Goal: Contribute content

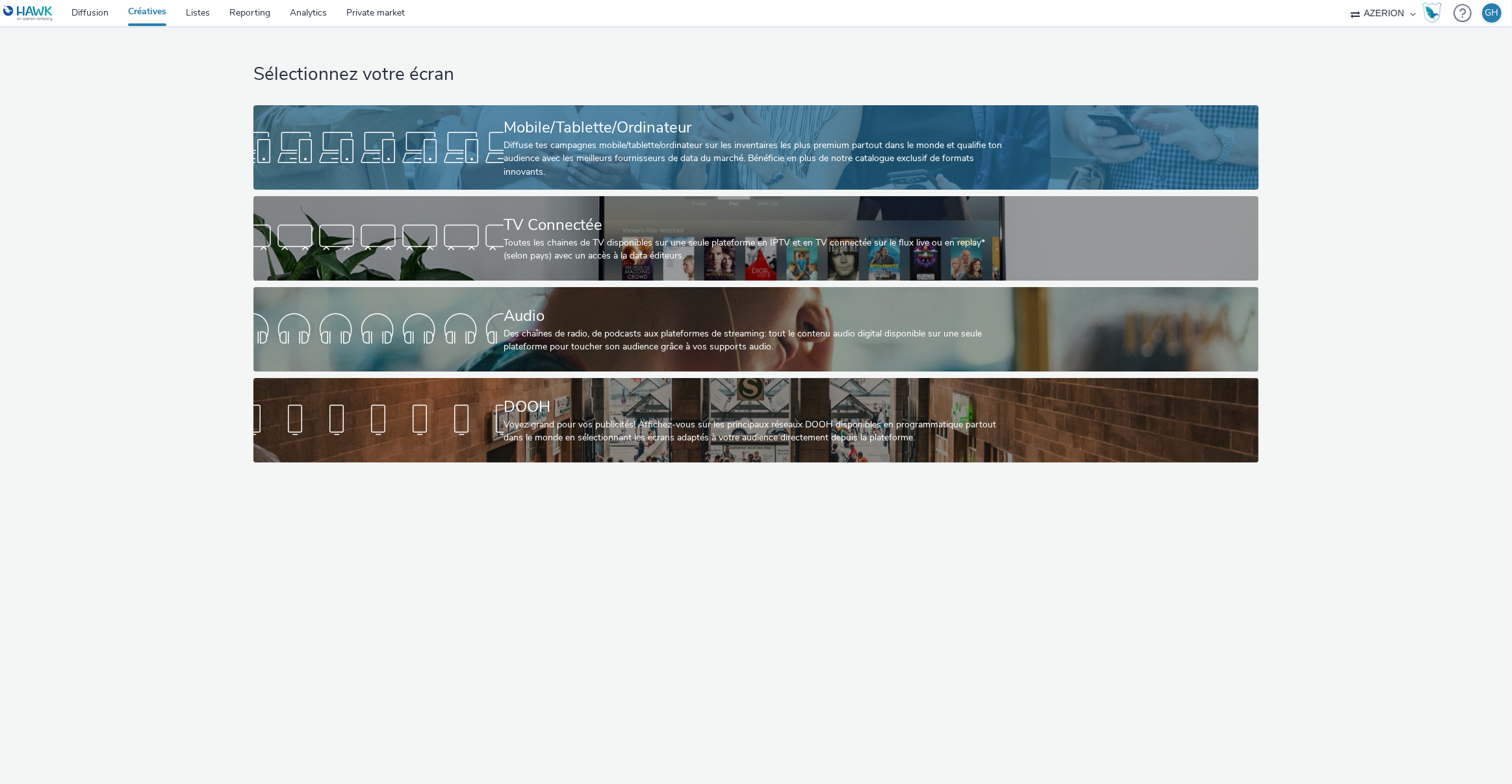
click at [458, 150] on div at bounding box center [378, 148] width 250 height 42
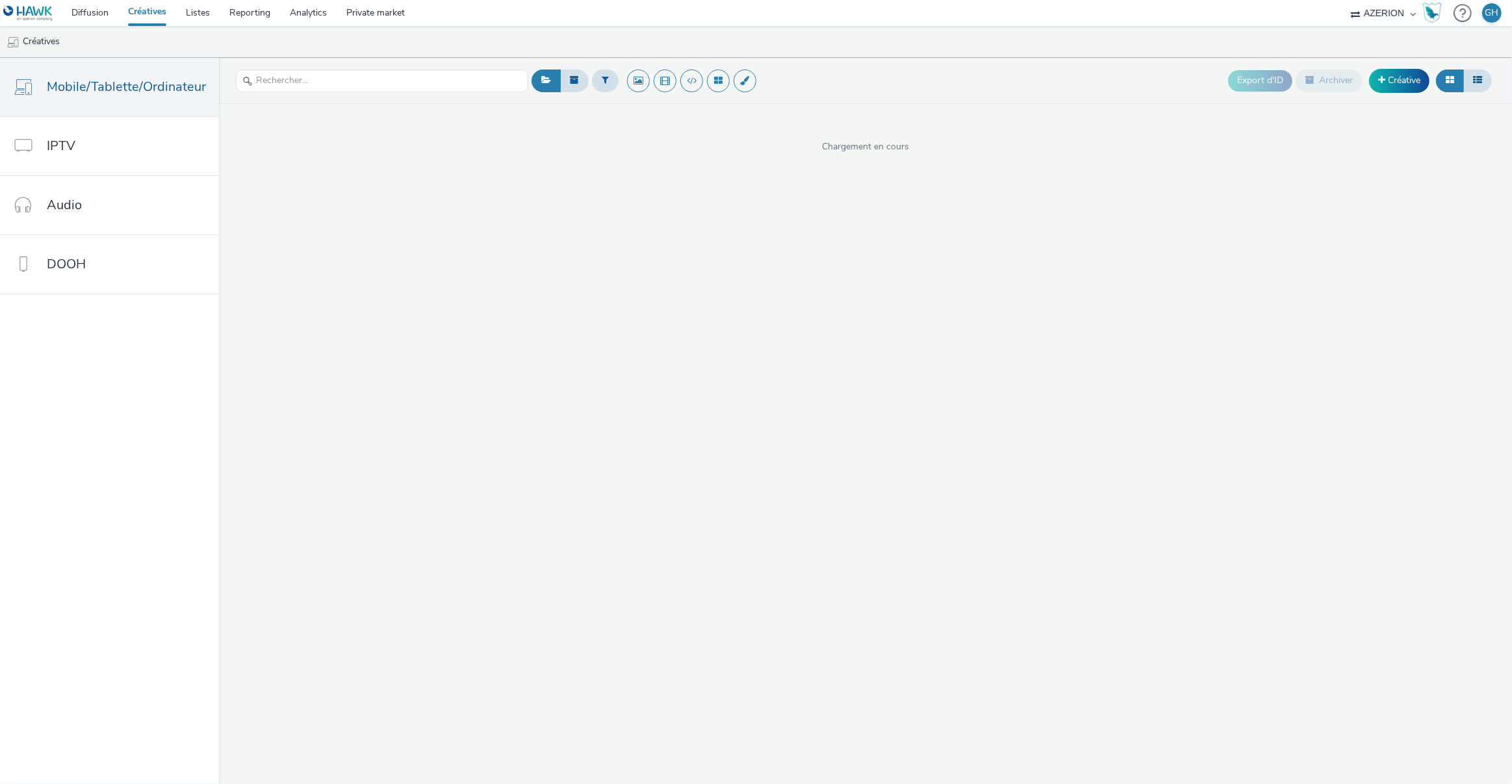
click at [1368, 84] on div "Export d'ID Archiver Créative" at bounding box center [1362, 80] width 267 height 32
click at [1386, 84] on link "Créative" at bounding box center [1400, 80] width 61 height 24
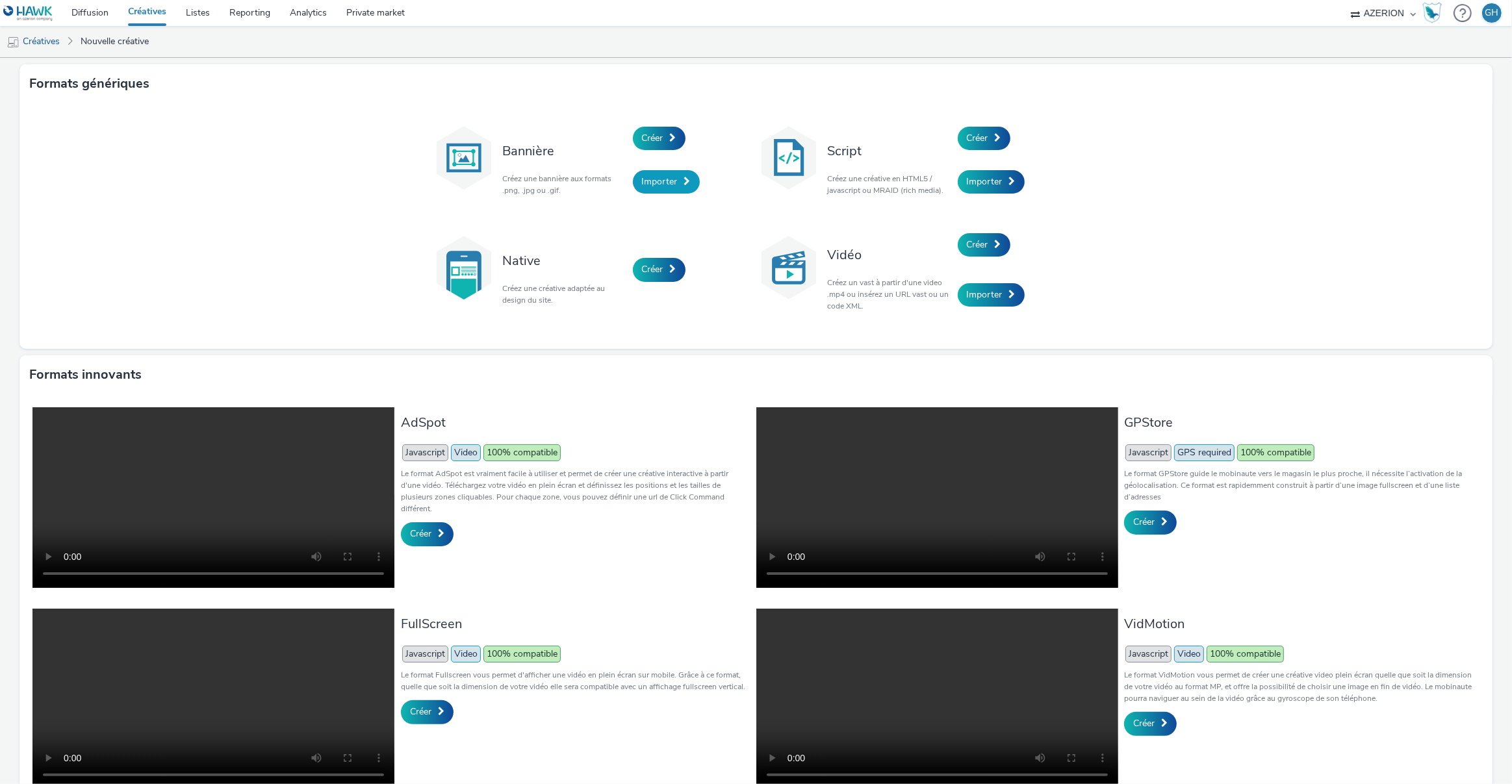
click at [652, 175] on span "Importer" at bounding box center [659, 181] width 36 height 12
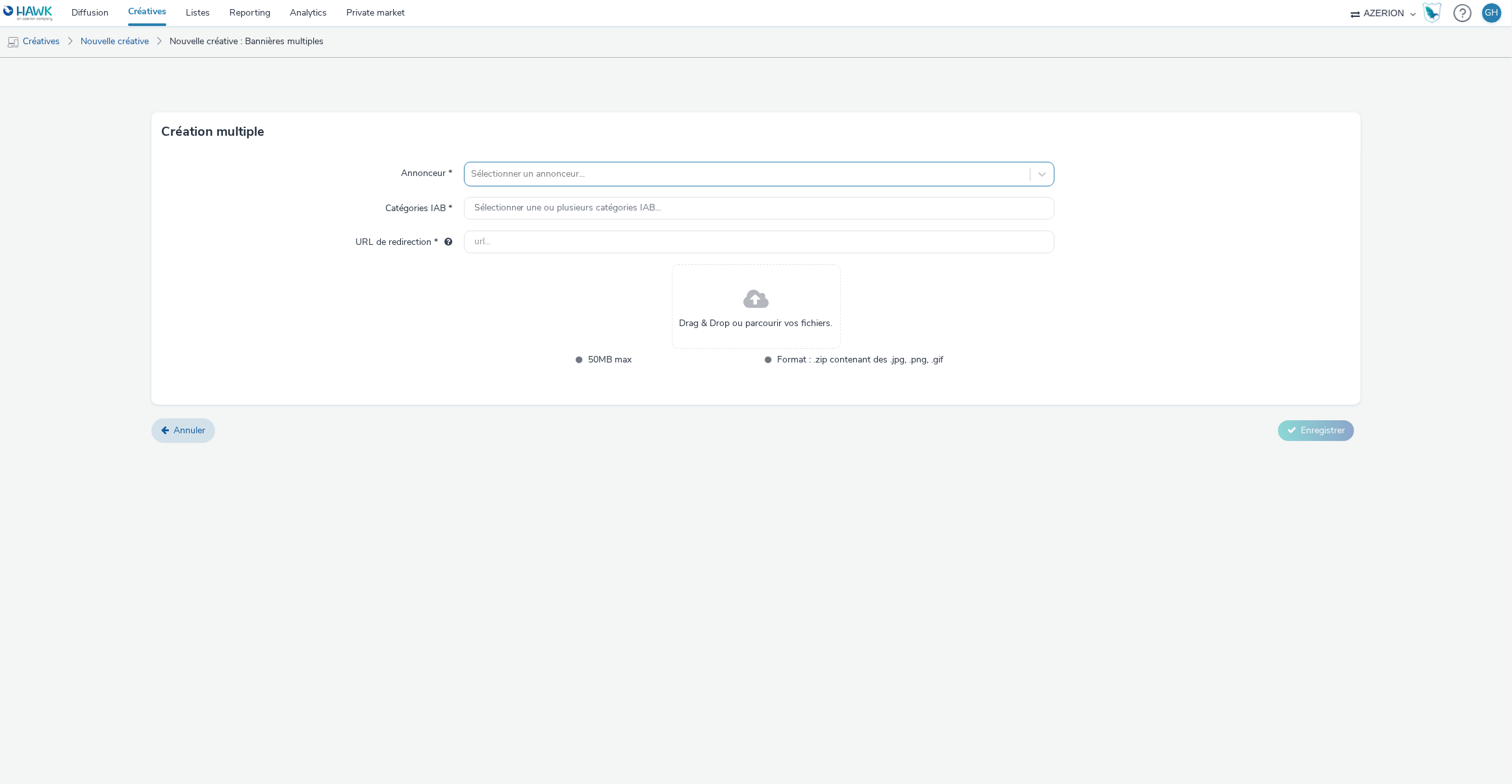
click at [608, 176] on div at bounding box center [747, 173] width 553 height 16
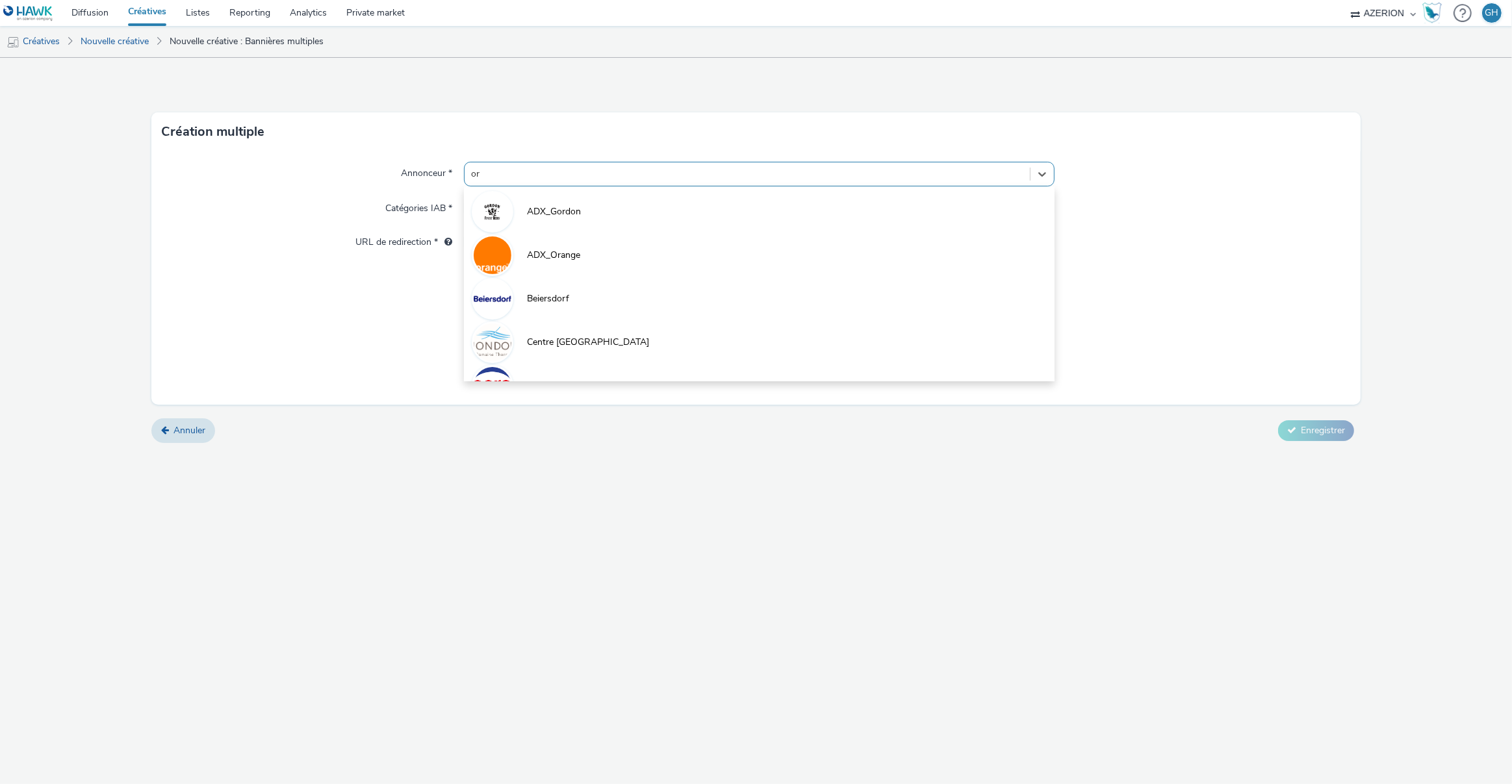
type input "ora"
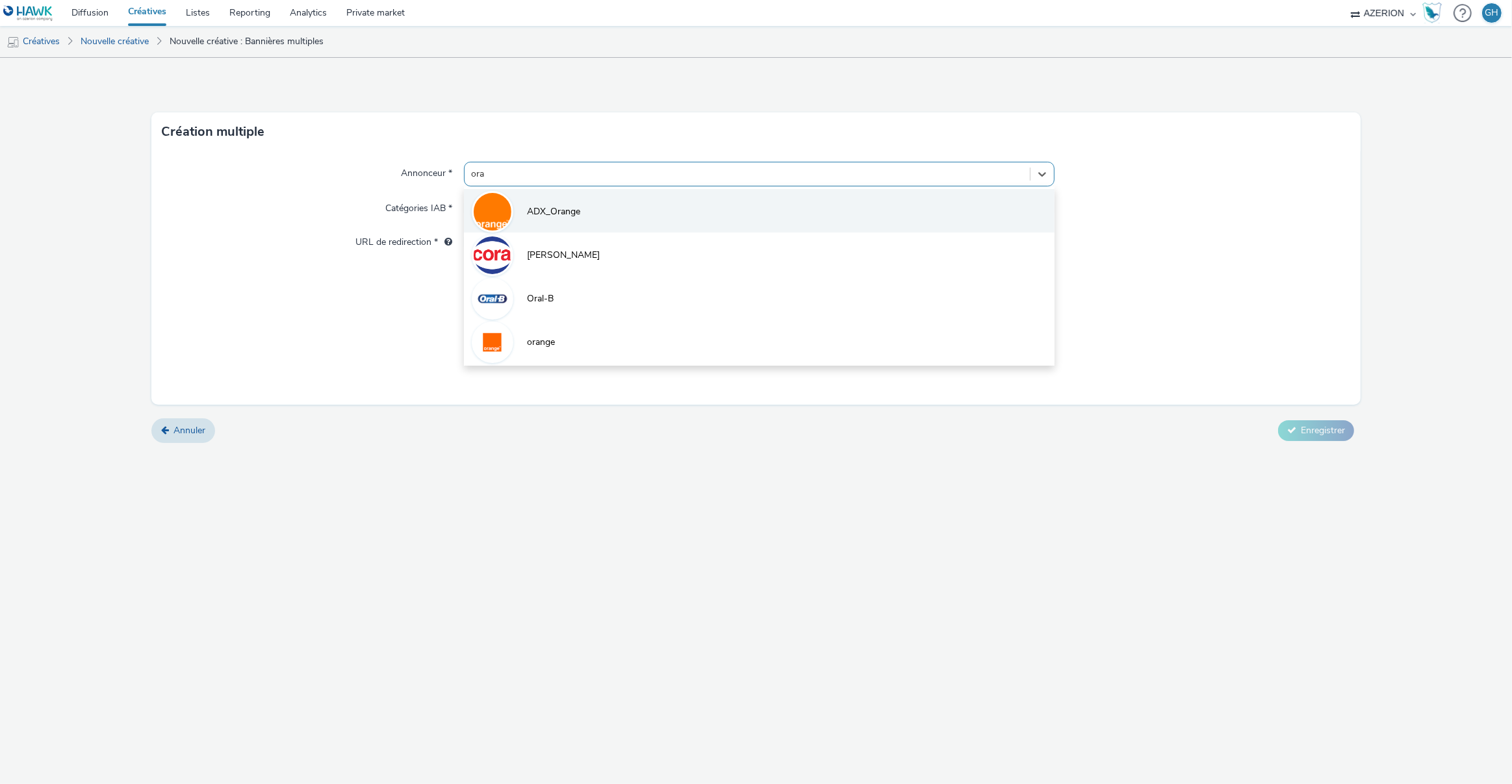
click at [563, 231] on li "ADX_Orange" at bounding box center [759, 211] width 591 height 44
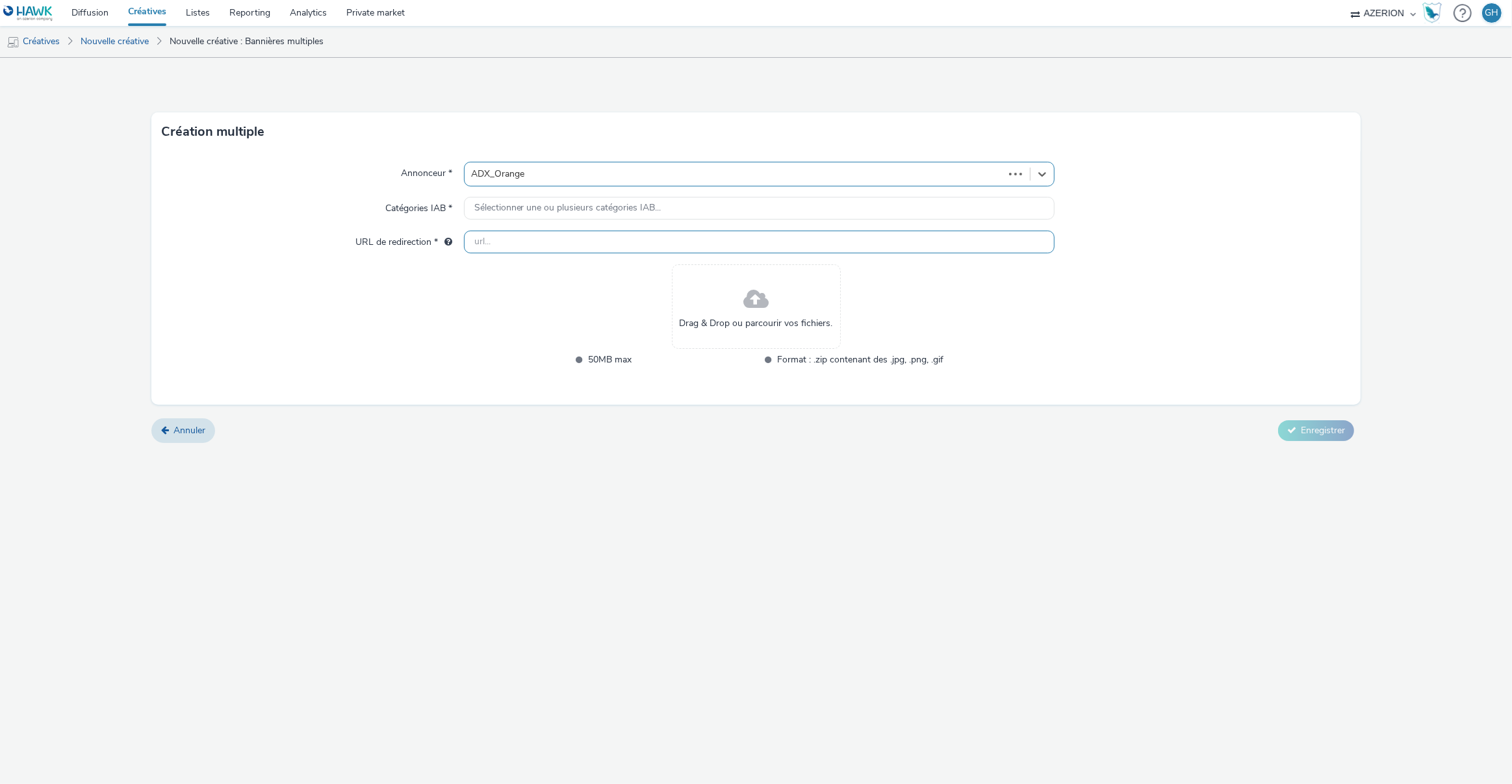
type input "[URL][DOMAIN_NAME]"
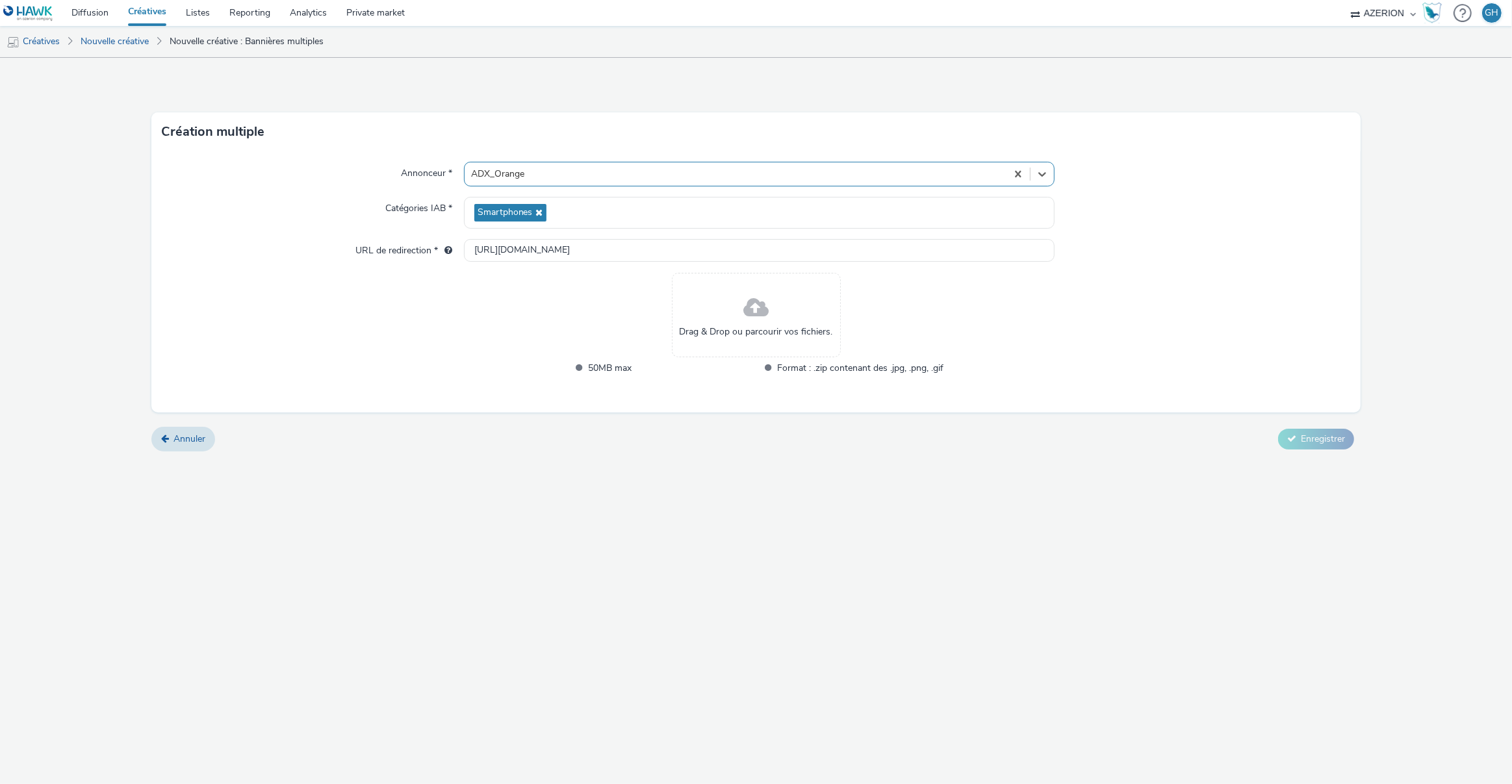
click at [770, 312] on div "Drag & Drop ou parcourir vos fichiers." at bounding box center [757, 314] width 169 height 84
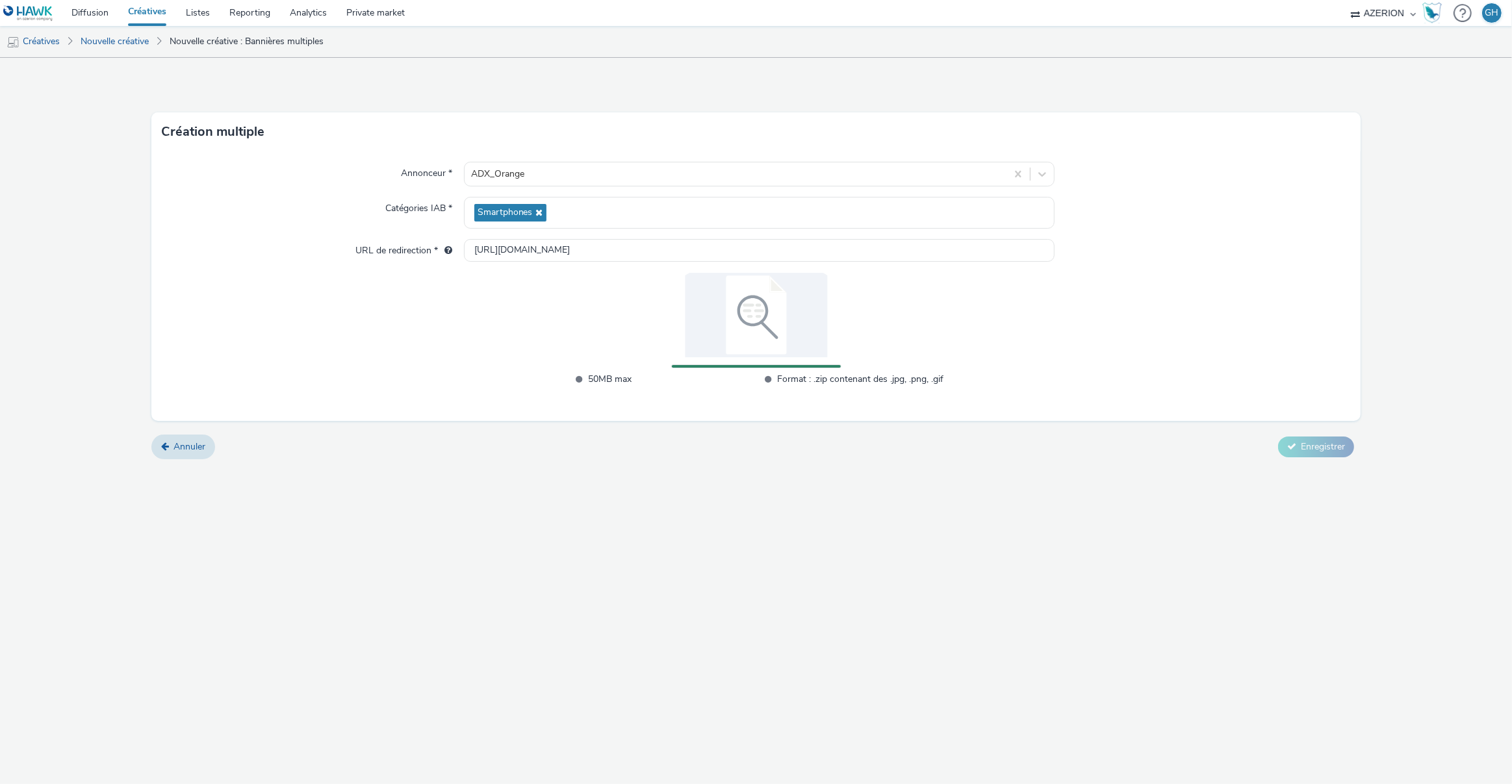
click at [1332, 446] on div "Annuler Enregistrer" at bounding box center [756, 447] width 1210 height 24
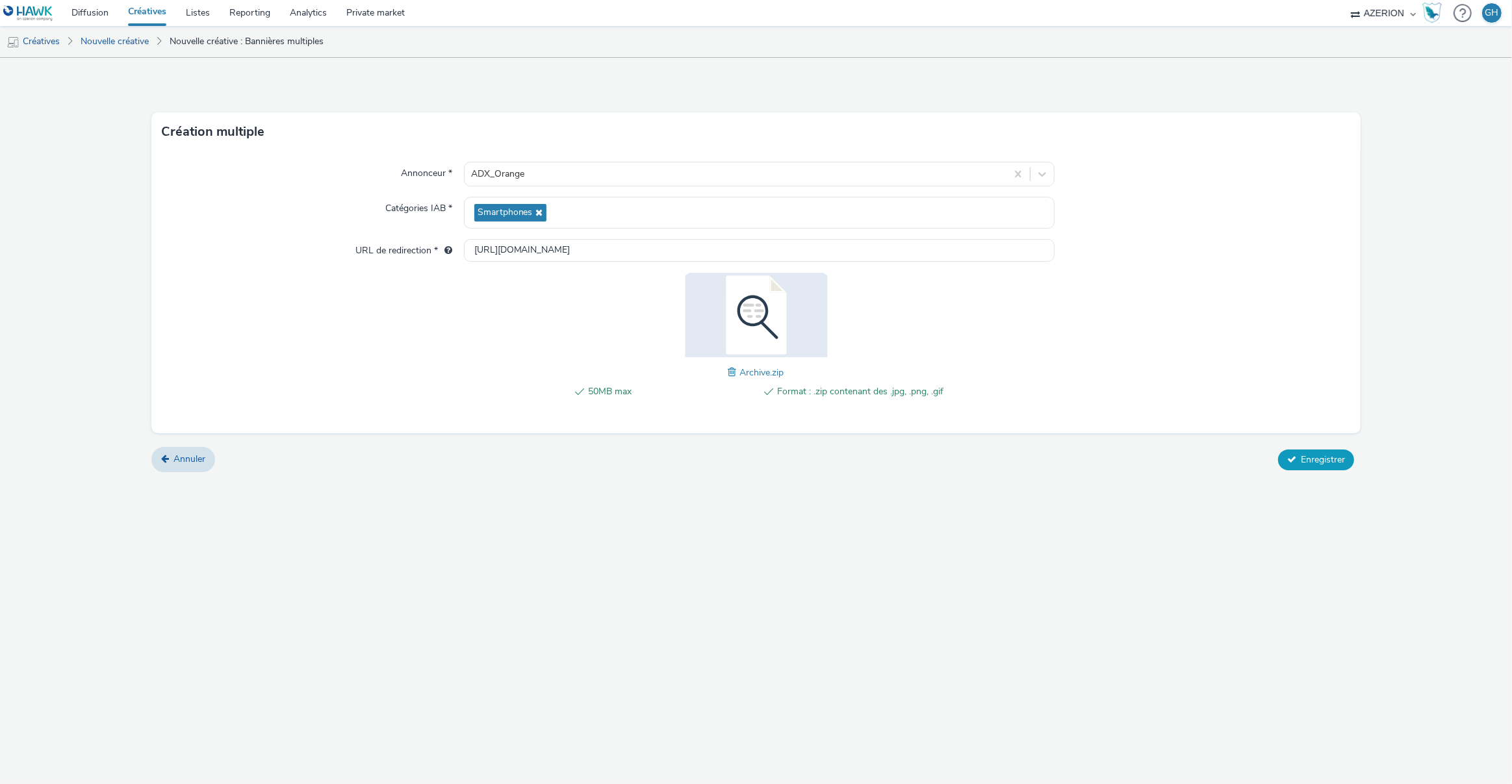
click at [1320, 453] on span "Enregistrer" at bounding box center [1323, 459] width 44 height 12
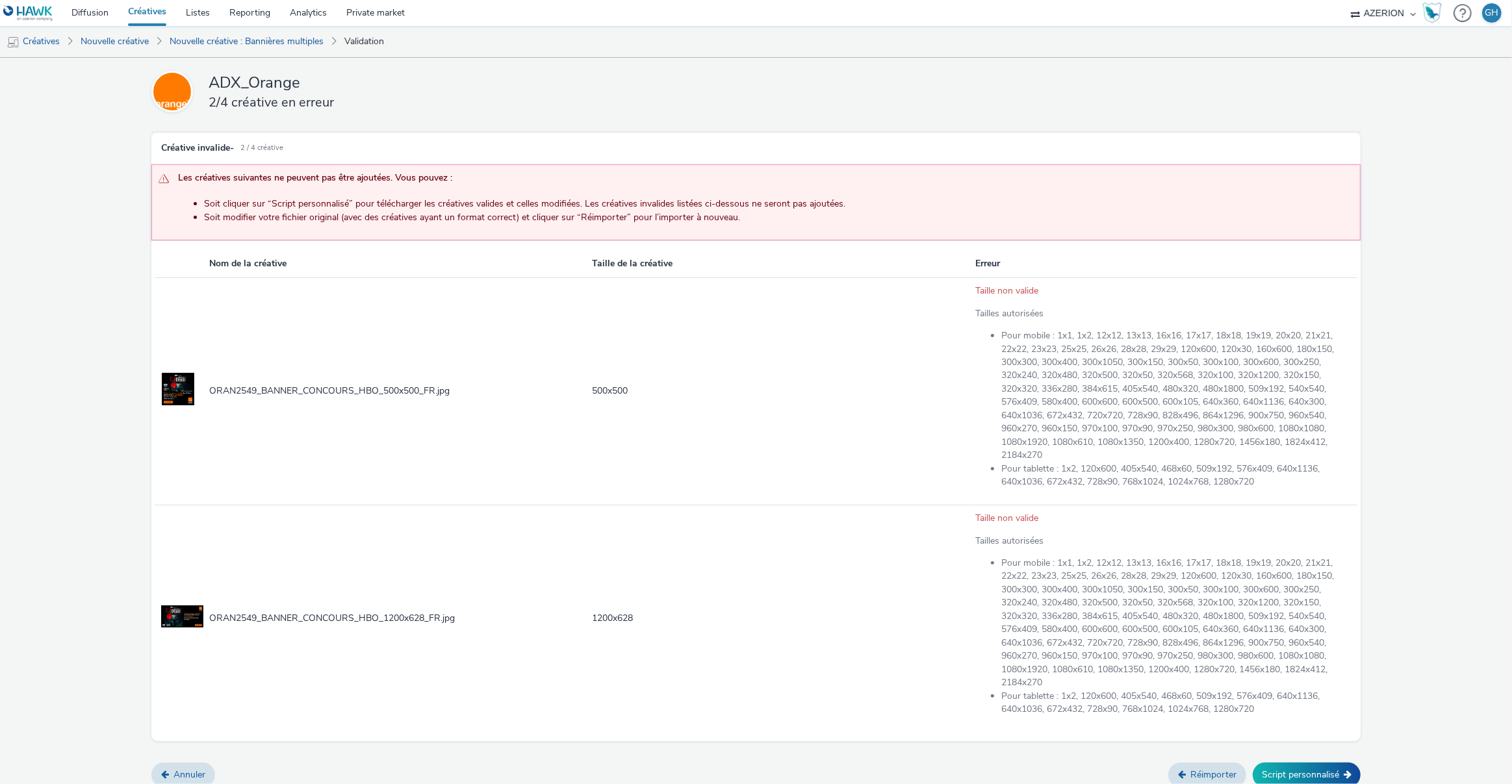
scroll to position [9, 0]
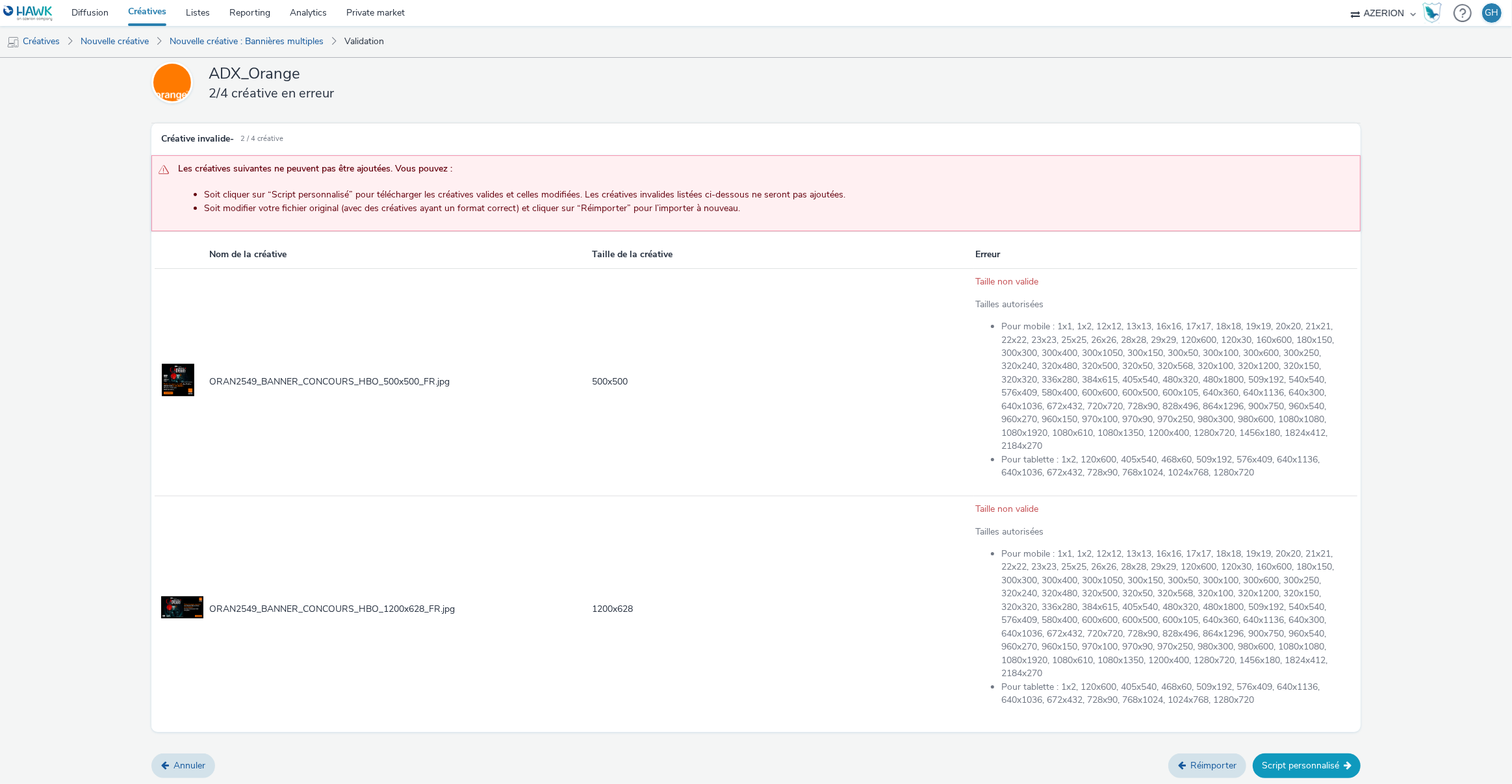
click at [1301, 763] on button "Script personnalisé" at bounding box center [1307, 766] width 108 height 25
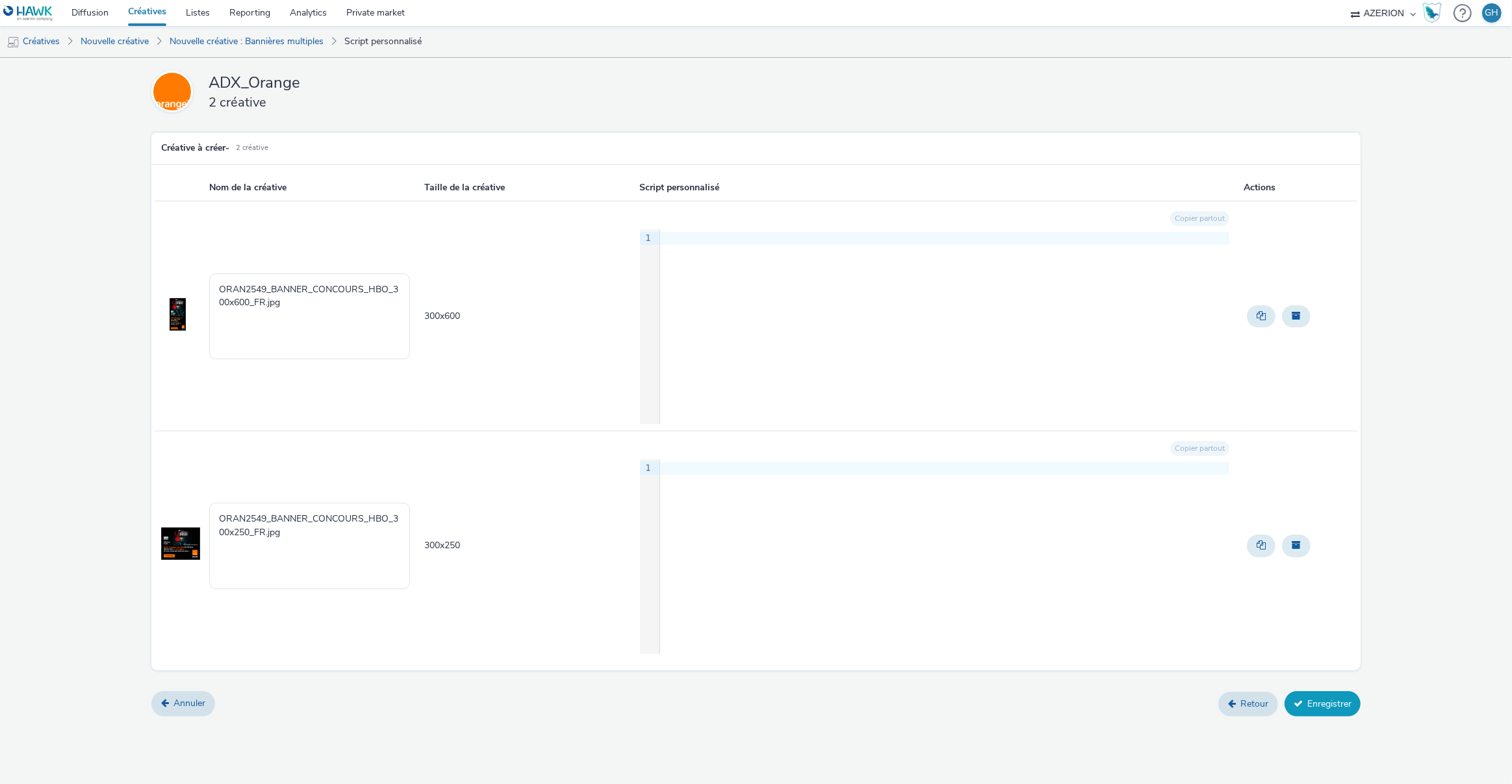
click at [1334, 703] on button "Enregistrer" at bounding box center [1322, 703] width 76 height 25
